Goal: Book appointment/travel/reservation

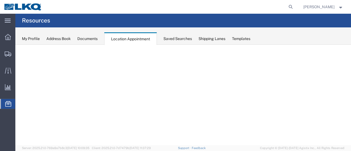
select select "28716"
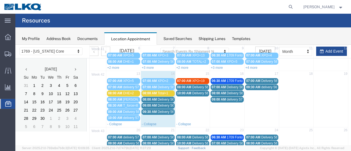
scroll to position [15, 0]
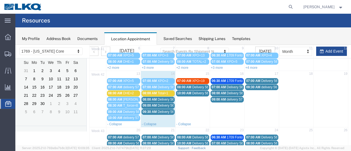
click at [160, 85] on span "Delivery 56743497" at bounding box center [171, 87] width 27 height 4
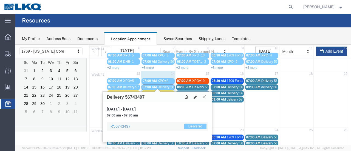
click at [196, 96] on icon at bounding box center [195, 97] width 3 height 4
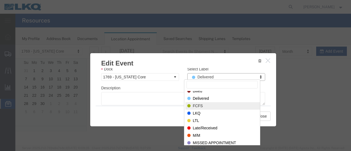
scroll to position [255, 0]
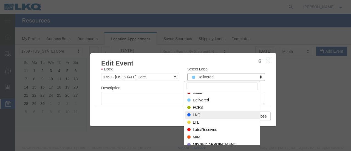
select select "22"
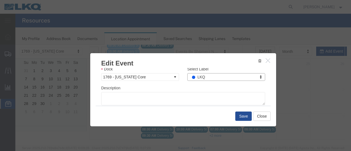
scroll to position [124, 0]
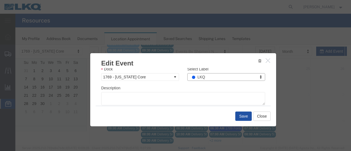
click at [243, 117] on button "Save" at bounding box center [243, 116] width 16 height 9
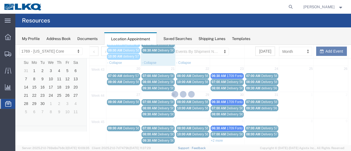
scroll to position [35, 0]
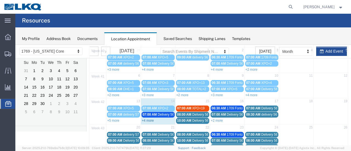
click at [147, 120] on link "+4 more" at bounding box center [148, 121] width 12 height 4
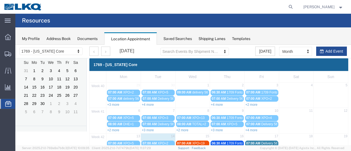
scroll to position [27, 0]
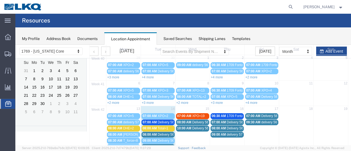
click at [193, 107] on td "15" at bounding box center [192, 109] width 35 height 7
select select "1"
select select
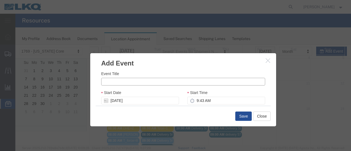
click at [127, 81] on input "Event Title" at bounding box center [183, 82] width 164 height 8
type input "e"
type input "[PERSON_NAME]=2 GBB"
drag, startPoint x: 194, startPoint y: 102, endPoint x: 201, endPoint y: 106, distance: 7.7
click at [194, 102] on input "9:43 AM" at bounding box center [226, 101] width 78 height 8
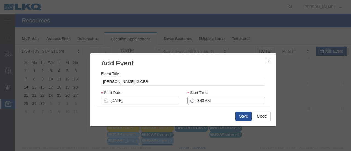
type input "8:43 AM"
type input "9:43 AM"
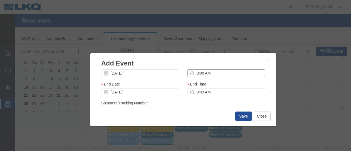
type input "8:00 AM"
click at [202, 89] on input "9:43 AM" at bounding box center [226, 92] width 78 height 8
type input "9:00 AM"
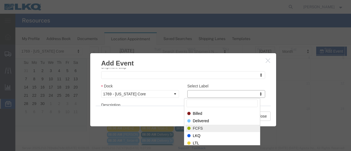
scroll to position [11, 0]
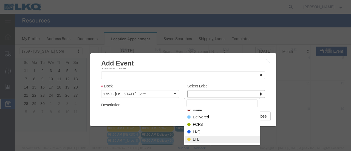
select select "25"
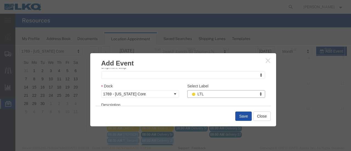
click at [240, 116] on button "Save" at bounding box center [243, 116] width 16 height 9
click at [240, 116] on div at bounding box center [183, 95] width 336 height 101
